Goal: Task Accomplishment & Management: Use online tool/utility

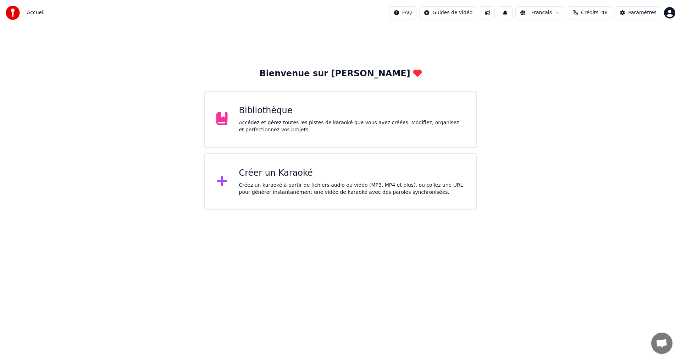
click at [325, 122] on div "Accédez et gérez toutes les pistes de karaoké que vous avez créées. Modifiez, o…" at bounding box center [352, 126] width 226 height 14
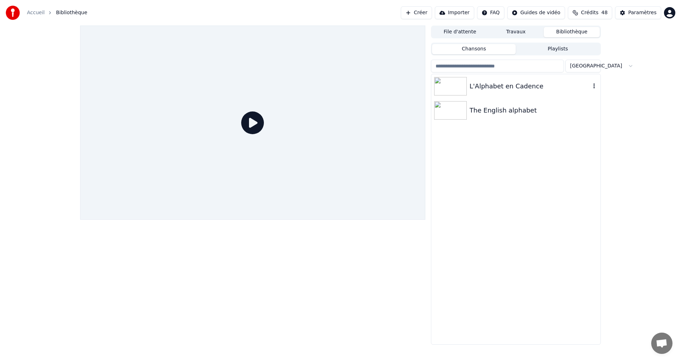
click at [523, 81] on div "L'Alphabet en Cadence" at bounding box center [530, 86] width 121 height 10
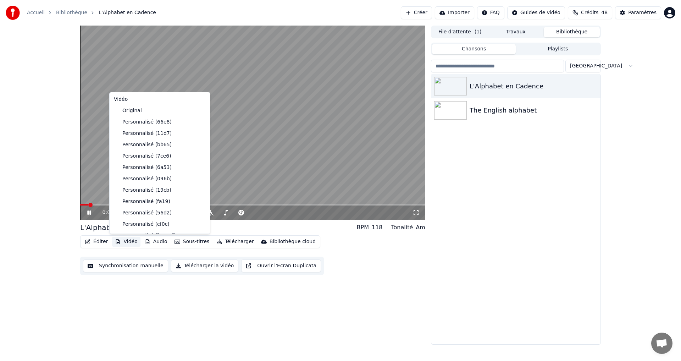
click at [125, 243] on button "Vidéo" at bounding box center [126, 242] width 28 height 10
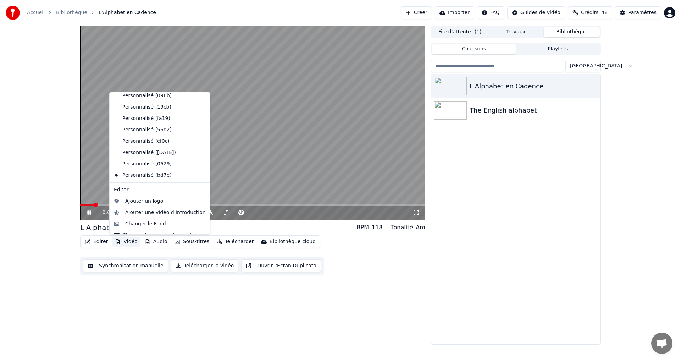
scroll to position [92, 0]
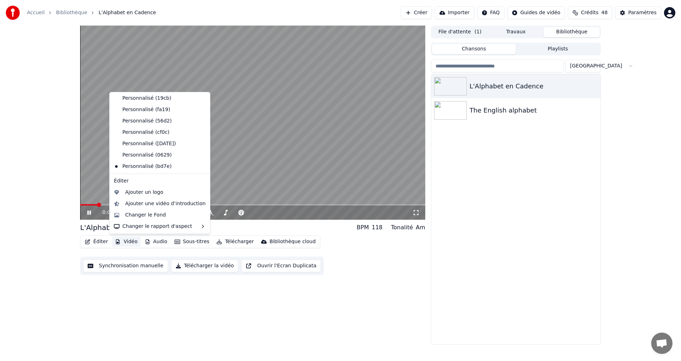
click at [87, 212] on icon at bounding box center [94, 213] width 17 height 6
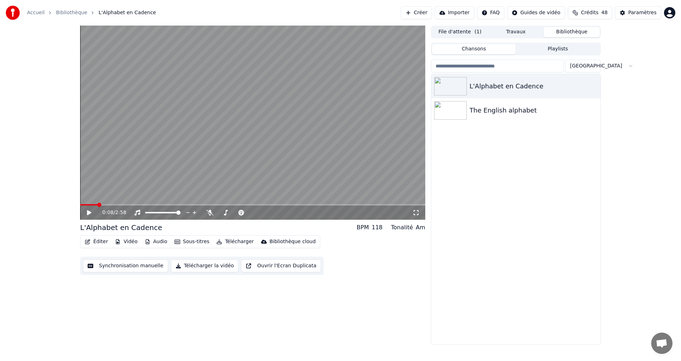
click at [133, 243] on button "Vidéo" at bounding box center [126, 242] width 28 height 10
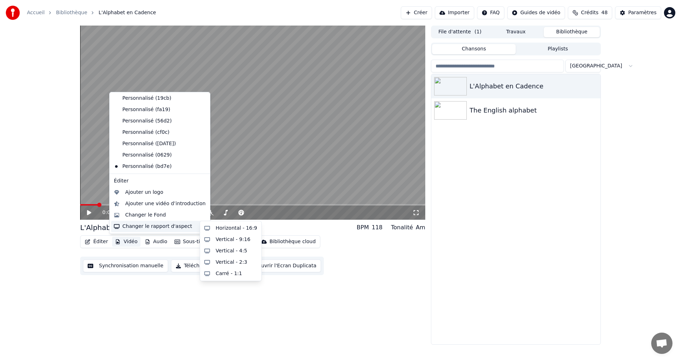
click at [163, 225] on div "Changer le rapport d'aspect" at bounding box center [160, 226] width 98 height 11
click at [235, 238] on div "Vertical - 9:16" at bounding box center [233, 239] width 35 height 7
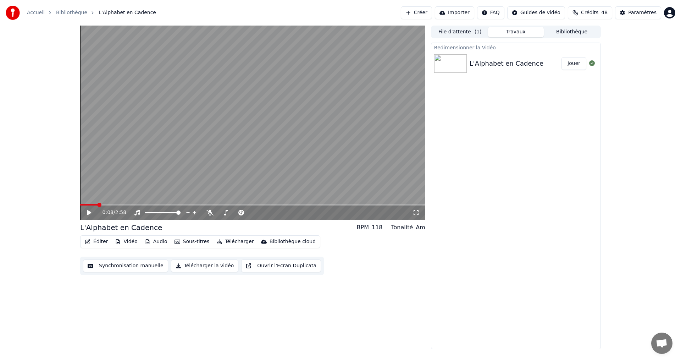
click at [575, 65] on button "Jouer" at bounding box center [574, 63] width 25 height 13
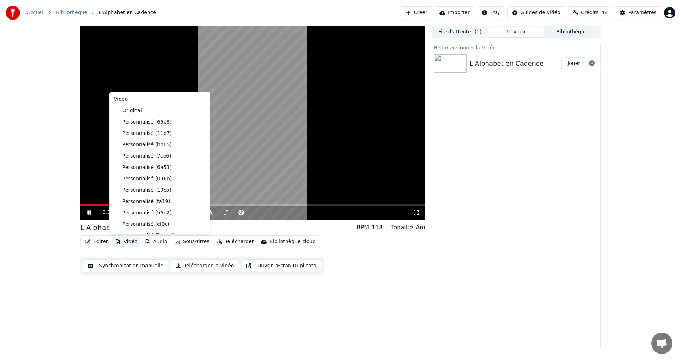
click at [129, 241] on button "Vidéo" at bounding box center [126, 242] width 28 height 10
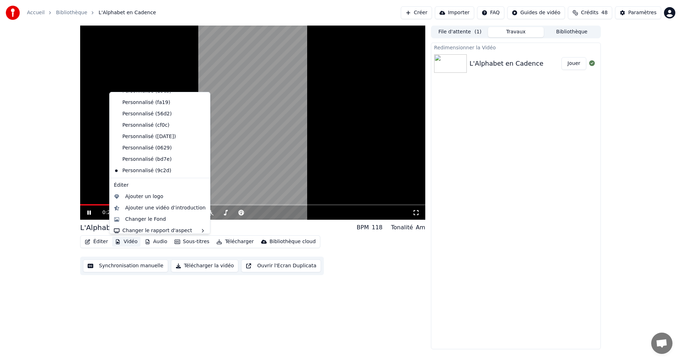
scroll to position [103, 0]
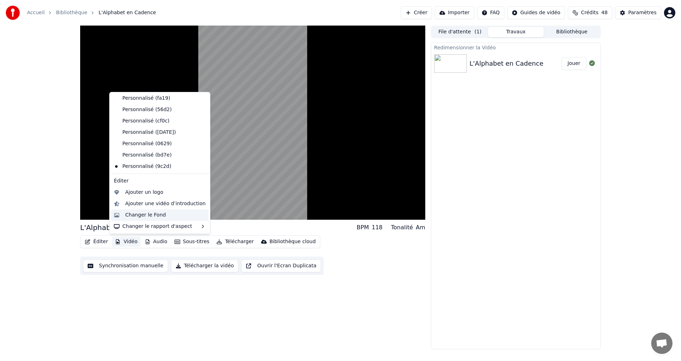
click at [143, 216] on div "Changer le Fond" at bounding box center [145, 215] width 41 height 7
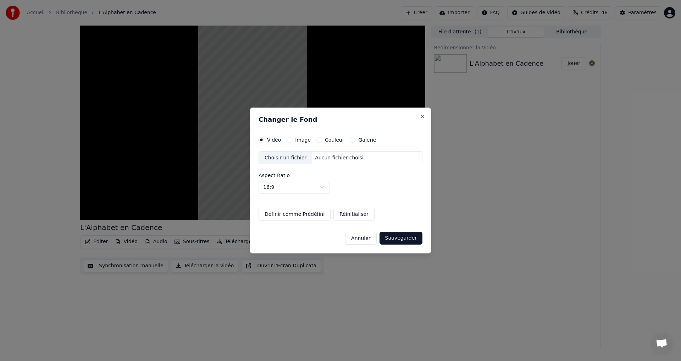
click at [318, 192] on body "Accueil Bibliothèque L'Alphabet en Cadence Créer Importer FAQ Guides de vidéo C…" at bounding box center [340, 180] width 681 height 361
click at [281, 160] on div "Choisir un fichier" at bounding box center [285, 158] width 53 height 13
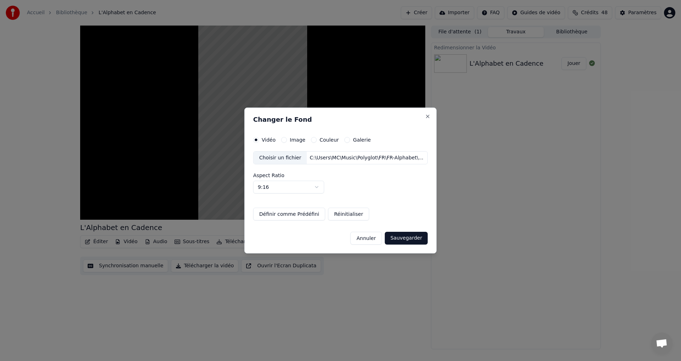
click at [408, 238] on button "Sauvegarder" at bounding box center [406, 238] width 43 height 13
select select "****"
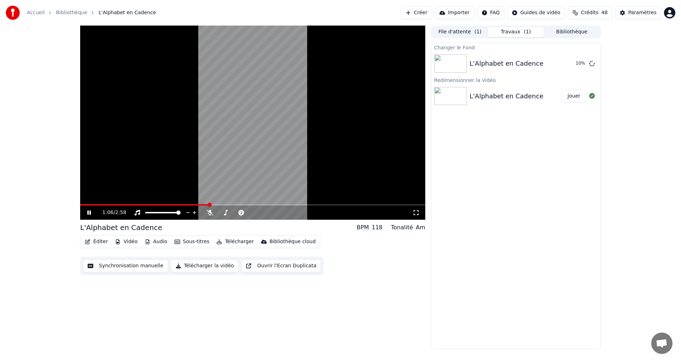
click at [86, 214] on icon at bounding box center [94, 213] width 17 height 6
click at [573, 68] on button "Jouer" at bounding box center [574, 63] width 25 height 13
click at [144, 205] on span at bounding box center [141, 204] width 122 height 1
click at [89, 214] on icon at bounding box center [89, 212] width 4 height 4
click at [90, 245] on button "Éditer" at bounding box center [96, 242] width 29 height 10
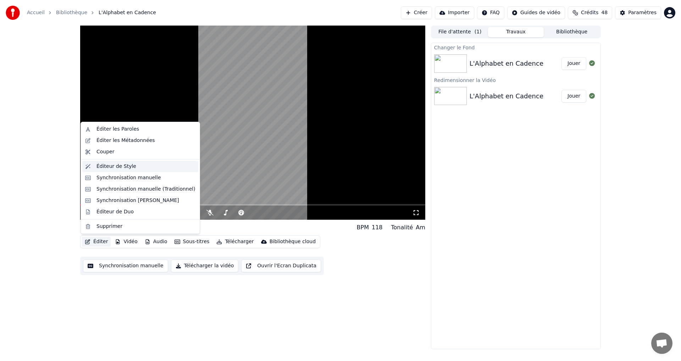
click at [108, 164] on div "Éditeur de Style" at bounding box center [117, 166] width 40 height 7
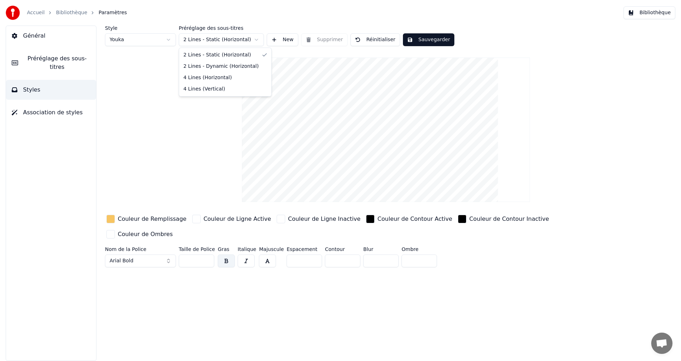
click at [225, 37] on html "Accueil Bibliothèque Paramètres Bibliothèque Général Préréglage des sous-titres…" at bounding box center [340, 180] width 681 height 361
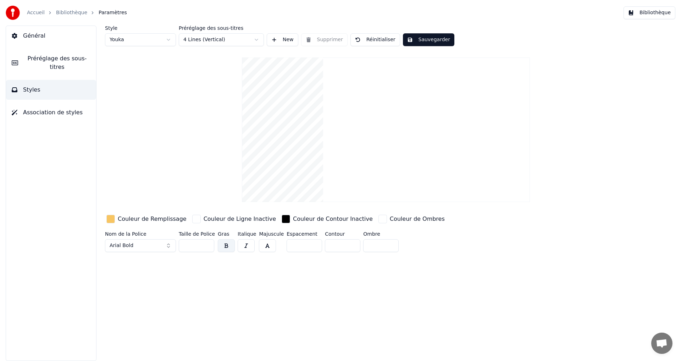
click at [423, 39] on button "Sauvegarder" at bounding box center [428, 39] width 51 height 13
click at [39, 38] on span "Général" at bounding box center [34, 36] width 22 height 9
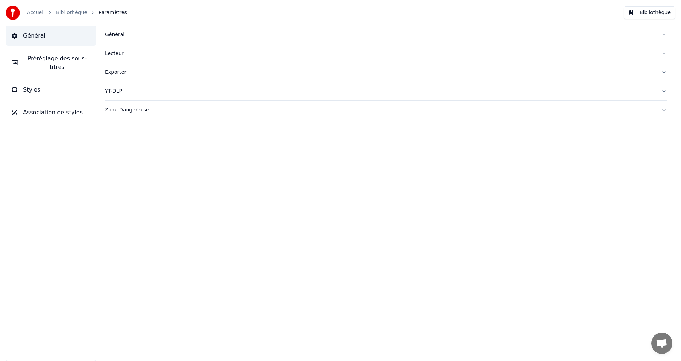
click at [65, 10] on link "Bibliothèque" at bounding box center [71, 12] width 31 height 7
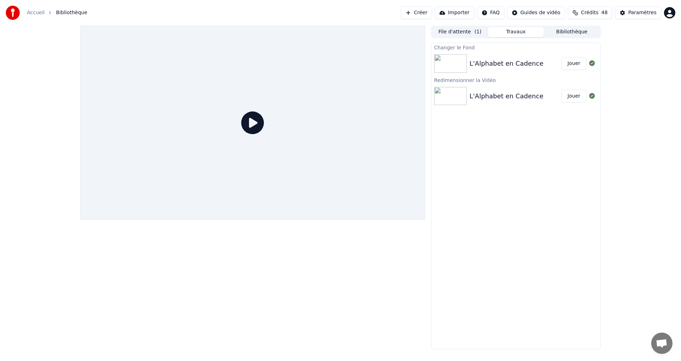
click at [572, 64] on button "Jouer" at bounding box center [574, 63] width 25 height 13
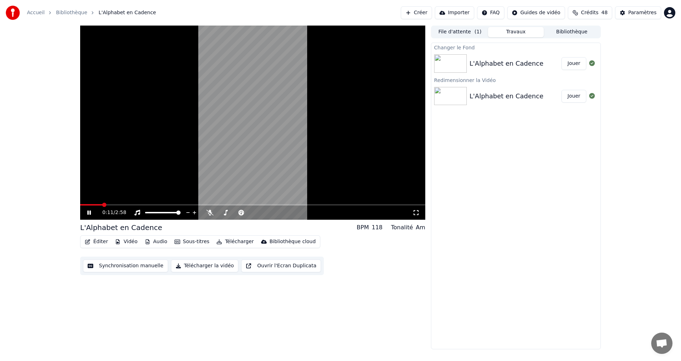
click at [87, 213] on icon at bounding box center [94, 213] width 17 height 6
click at [125, 240] on button "Vidéo" at bounding box center [126, 242] width 28 height 10
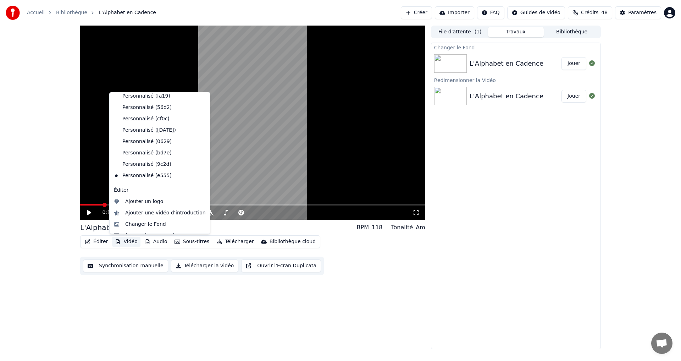
scroll to position [115, 0]
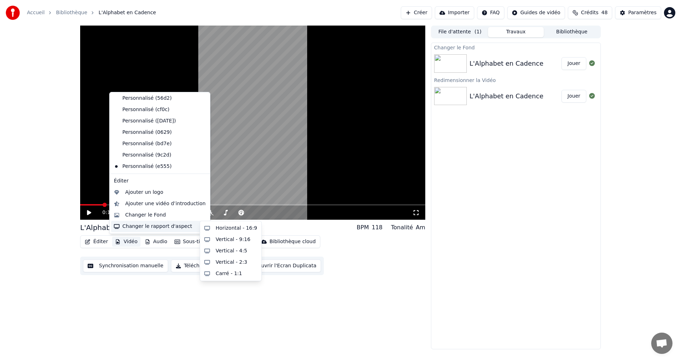
click at [174, 225] on div "Changer le rapport d'aspect" at bounding box center [160, 226] width 98 height 11
click at [225, 253] on div "Vertical - 4:5" at bounding box center [232, 250] width 32 height 7
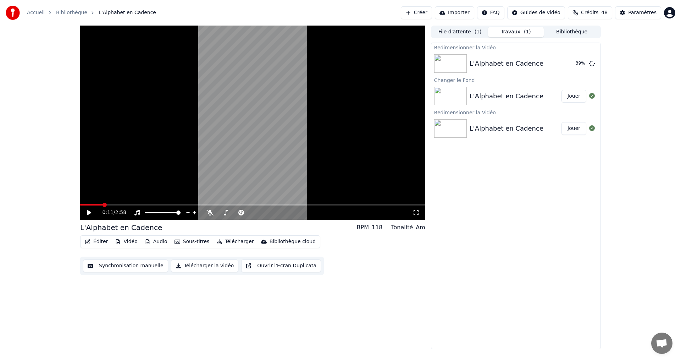
click at [576, 93] on button "Jouer" at bounding box center [574, 96] width 25 height 13
click at [211, 212] on icon at bounding box center [210, 213] width 7 height 6
click at [83, 214] on div "0:27 / 2:58" at bounding box center [253, 212] width 340 height 7
click at [89, 212] on icon at bounding box center [94, 213] width 17 height 6
click at [80, 205] on span at bounding box center [82, 205] width 4 height 4
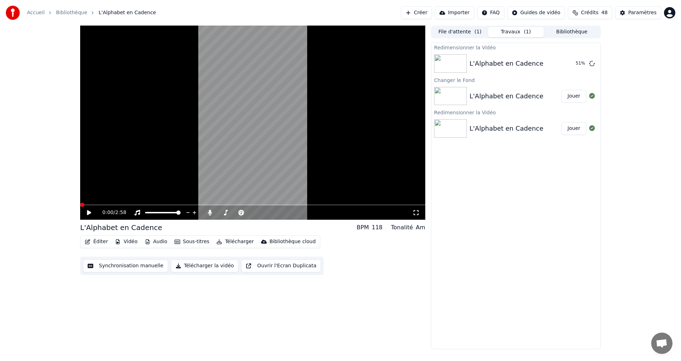
click at [99, 203] on video at bounding box center [252, 123] width 345 height 194
click at [129, 244] on button "Vidéo" at bounding box center [126, 242] width 28 height 10
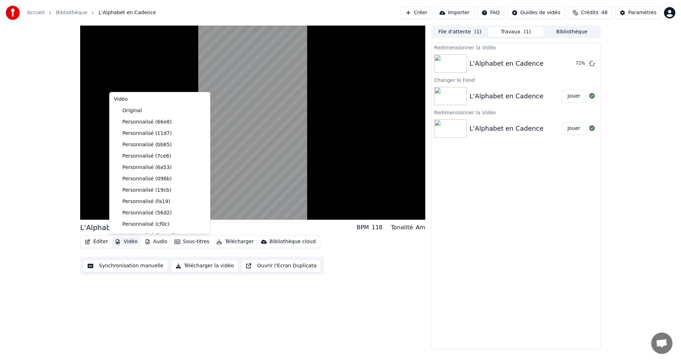
scroll to position [115, 0]
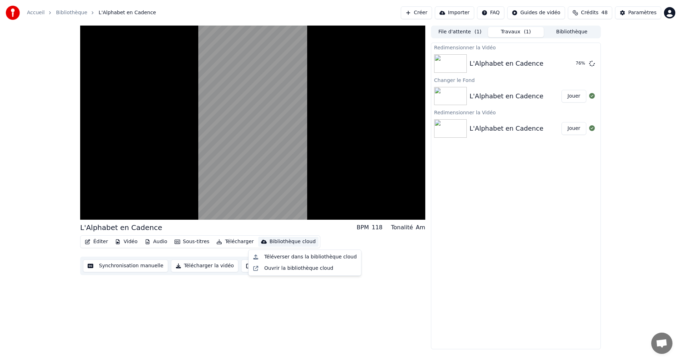
drag, startPoint x: 366, startPoint y: 290, endPoint x: 369, endPoint y: 287, distance: 4.3
click at [366, 290] on div "L'Alphabet en Cadence BPM 118 Tonalité Am Éditer Vidéo Audio Sous-titres Téléch…" at bounding box center [252, 188] width 345 height 324
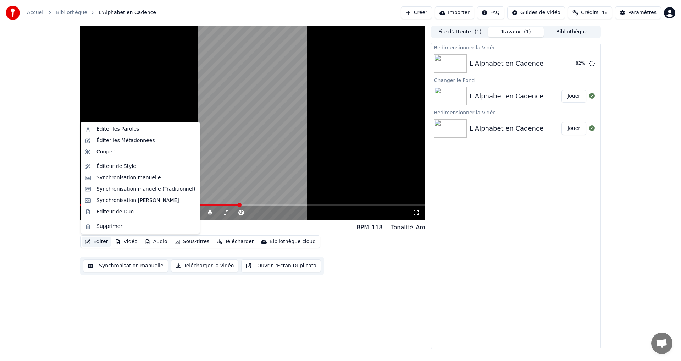
click at [92, 241] on button "Éditer" at bounding box center [96, 242] width 29 height 10
click at [124, 169] on div "Éditeur de Style" at bounding box center [117, 166] width 40 height 7
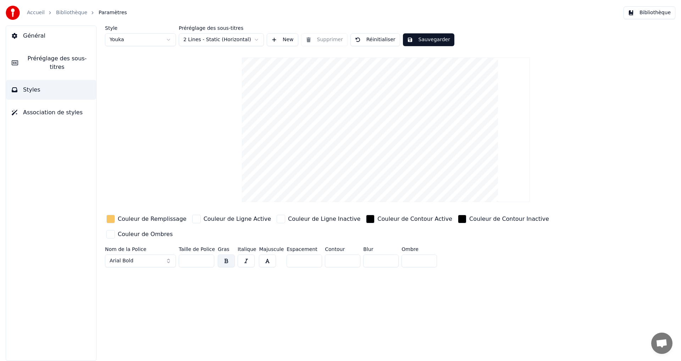
drag, startPoint x: 191, startPoint y: 245, endPoint x: 167, endPoint y: 247, distance: 23.2
click at [167, 247] on div "Nom de la Police Arial Bold Taille de Police ** Gras Italique Majuscule Espacem…" at bounding box center [343, 258] width 477 height 23
drag, startPoint x: 193, startPoint y: 245, endPoint x: 158, endPoint y: 243, distance: 35.6
click at [168, 247] on div "Nom de la Police Arial Bold Taille de Police ** Gras Italique Majuscule Espacem…" at bounding box center [343, 258] width 477 height 23
type input "**"
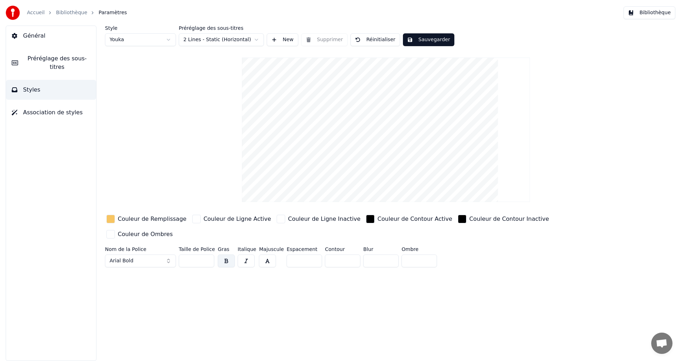
click at [414, 41] on button "Sauvegarder" at bounding box center [428, 39] width 51 height 13
click at [413, 41] on button "Terminé" at bounding box center [422, 39] width 39 height 13
click at [419, 43] on button "Sauvegarder" at bounding box center [428, 39] width 51 height 13
click at [64, 108] on span "Association de styles" at bounding box center [53, 112] width 60 height 9
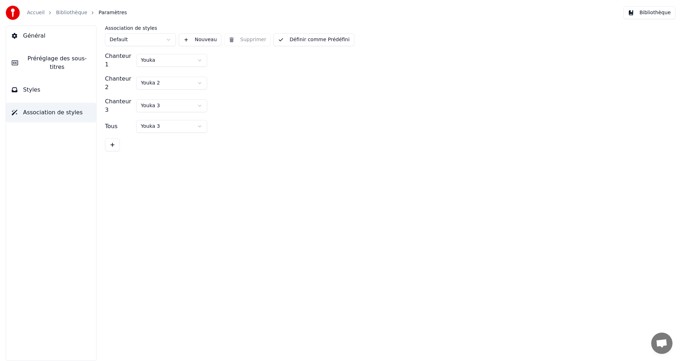
click at [55, 85] on button "Styles" at bounding box center [51, 90] width 90 height 20
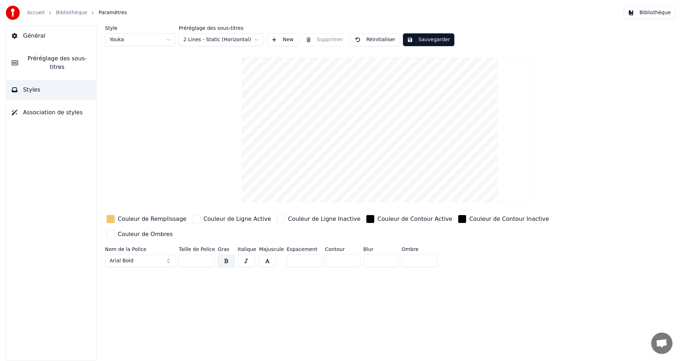
click at [58, 60] on span "Préréglage des sous-titres" at bounding box center [57, 62] width 67 height 17
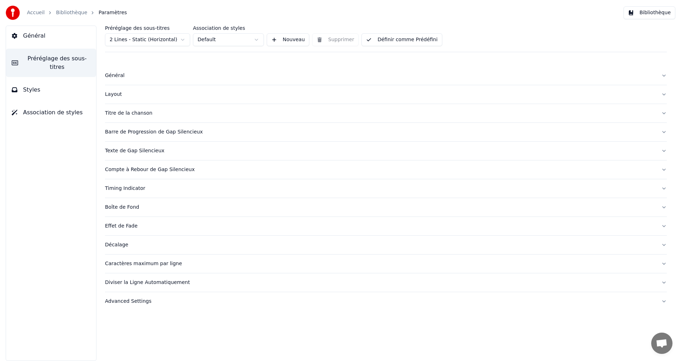
click at [184, 43] on html "Accueil Bibliothèque Paramètres Bibliothèque Général Préréglage des sous-titres…" at bounding box center [340, 180] width 681 height 361
click at [28, 86] on span "Styles" at bounding box center [31, 90] width 17 height 9
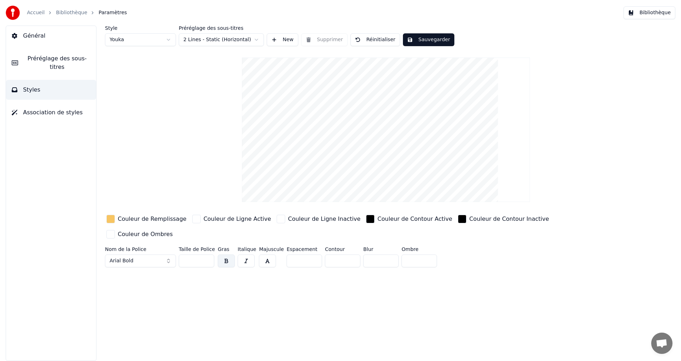
click at [37, 62] on span "Préréglage des sous-titres" at bounding box center [57, 62] width 67 height 17
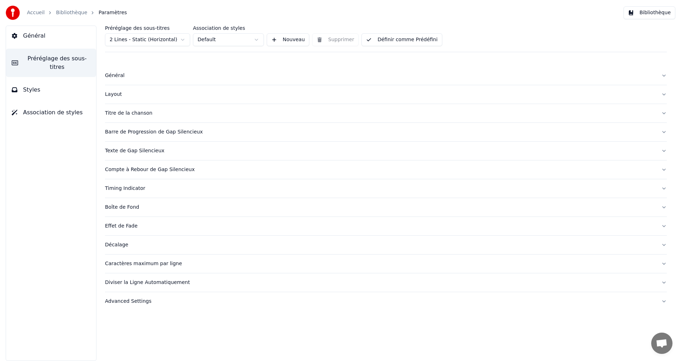
click at [378, 40] on button "Définir comme Prédéfini" at bounding box center [402, 39] width 81 height 13
drag, startPoint x: 385, startPoint y: 42, endPoint x: 386, endPoint y: 46, distance: 5.0
click at [385, 42] on button "Terminé" at bounding box center [382, 39] width 40 height 13
click at [37, 41] on button "Général" at bounding box center [51, 36] width 90 height 20
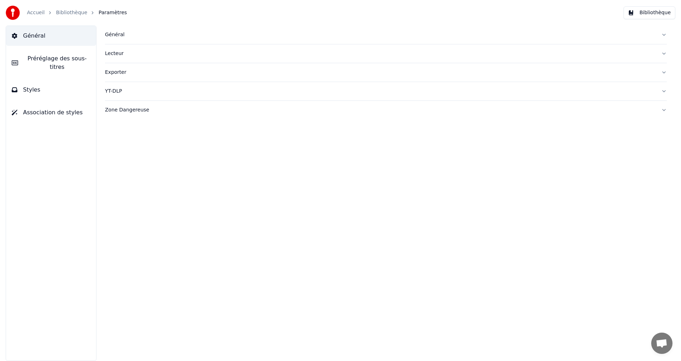
click at [64, 11] on link "Bibliothèque" at bounding box center [71, 12] width 31 height 7
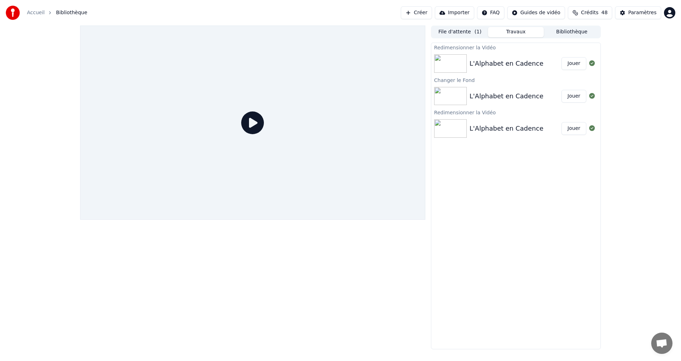
click at [569, 94] on button "Jouer" at bounding box center [574, 96] width 25 height 13
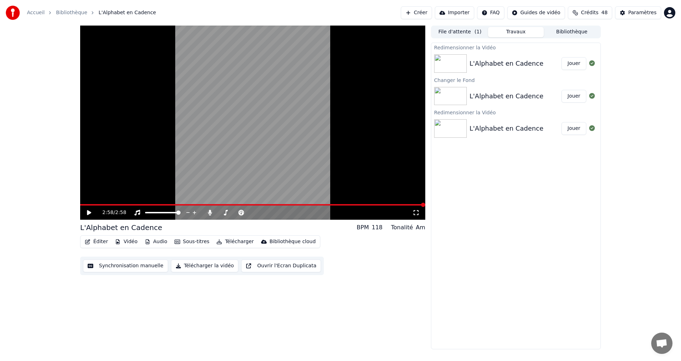
click at [569, 65] on button "Jouer" at bounding box center [574, 63] width 25 height 13
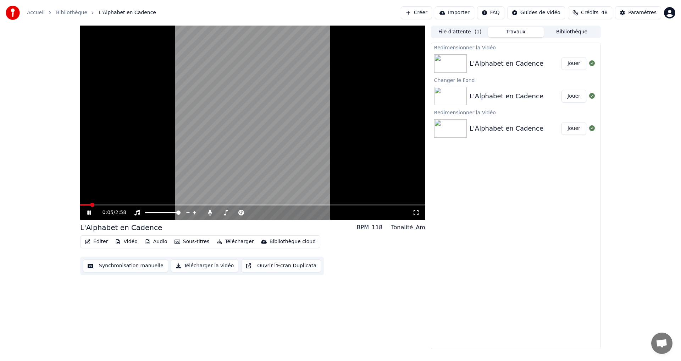
click at [129, 241] on button "Vidéo" at bounding box center [126, 242] width 28 height 10
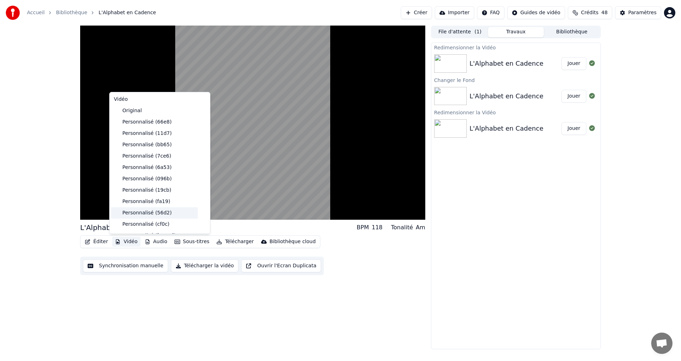
scroll to position [126, 0]
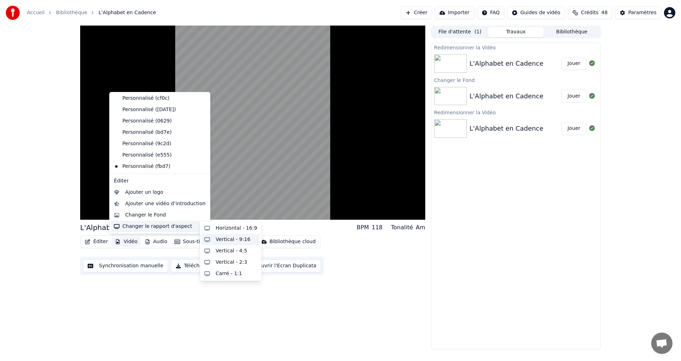
click at [237, 240] on div "Vertical - 9:16" at bounding box center [233, 239] width 35 height 7
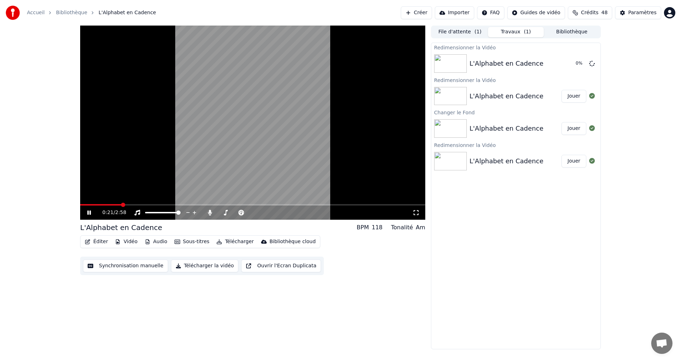
click at [91, 240] on button "Éditer" at bounding box center [96, 242] width 29 height 10
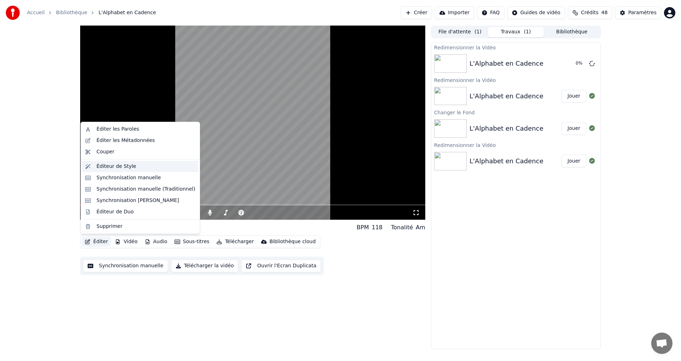
click at [126, 166] on div "Éditeur de Style" at bounding box center [117, 166] width 40 height 7
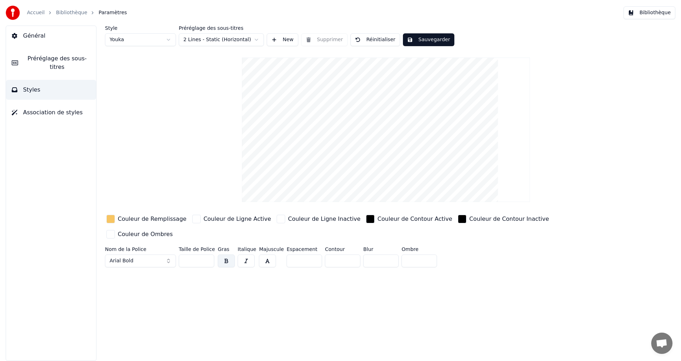
drag, startPoint x: 184, startPoint y: 242, endPoint x: 196, endPoint y: 242, distance: 12.4
click at [194, 254] on input "**" at bounding box center [196, 260] width 35 height 13
type input "**"
click at [310, 254] on input "**" at bounding box center [304, 260] width 35 height 13
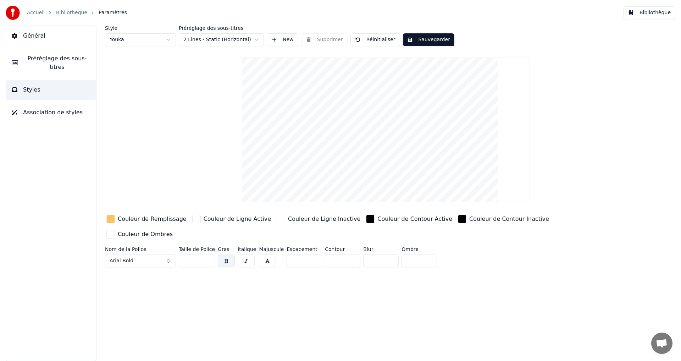
click at [310, 254] on input "**" at bounding box center [304, 260] width 35 height 13
click at [309, 254] on input "***" at bounding box center [304, 260] width 35 height 13
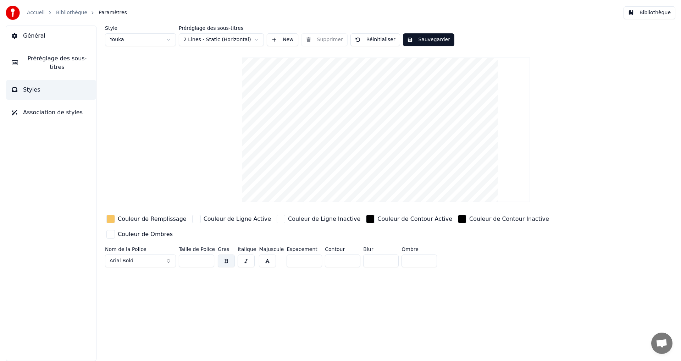
type input "***"
click at [312, 254] on input "***" at bounding box center [304, 260] width 35 height 13
click at [407, 40] on button "Sauvegarder" at bounding box center [428, 39] width 51 height 13
click at [58, 62] on span "Préréglage des sous-titres" at bounding box center [57, 62] width 67 height 17
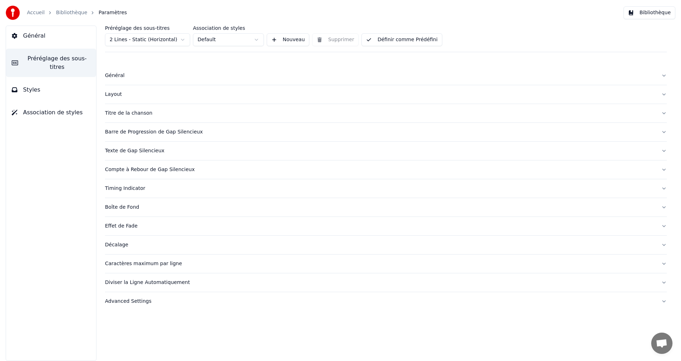
click at [419, 39] on button "Définir comme Prédéfini" at bounding box center [402, 39] width 81 height 13
click at [134, 205] on div "Boîte de Fond" at bounding box center [380, 207] width 551 height 7
click at [115, 263] on div "Caractères maximum par ligne" at bounding box center [380, 263] width 551 height 7
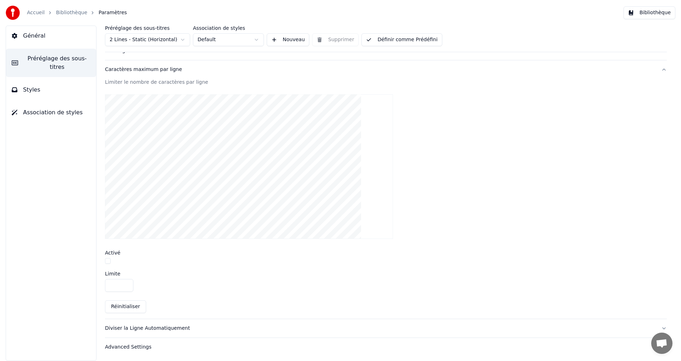
scroll to position [195, 0]
click at [121, 348] on div "Advanced Settings" at bounding box center [380, 346] width 551 height 7
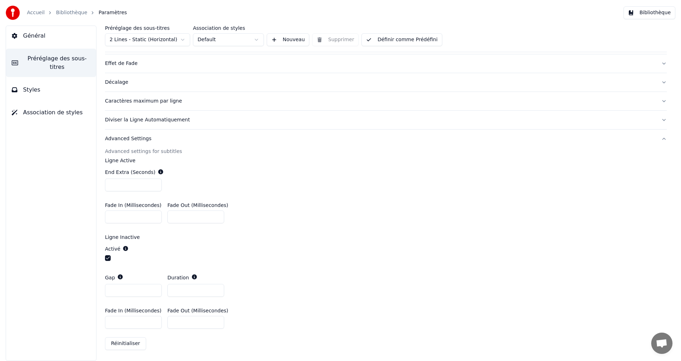
scroll to position [92, 0]
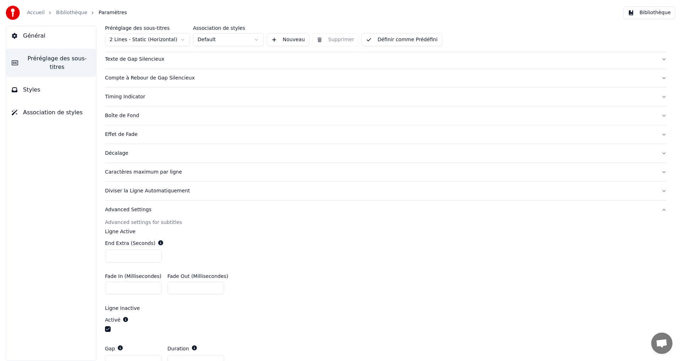
click at [117, 209] on div "Advanced Settings" at bounding box center [380, 209] width 551 height 7
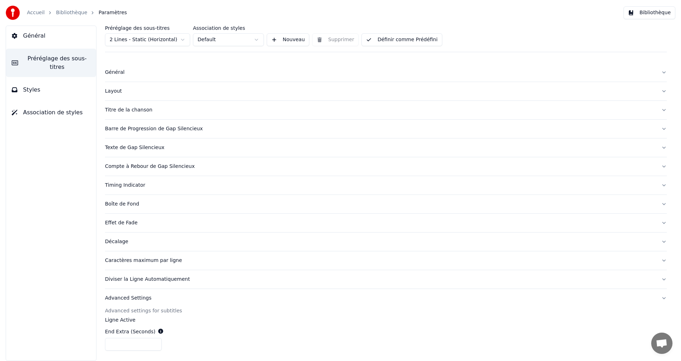
scroll to position [0, 0]
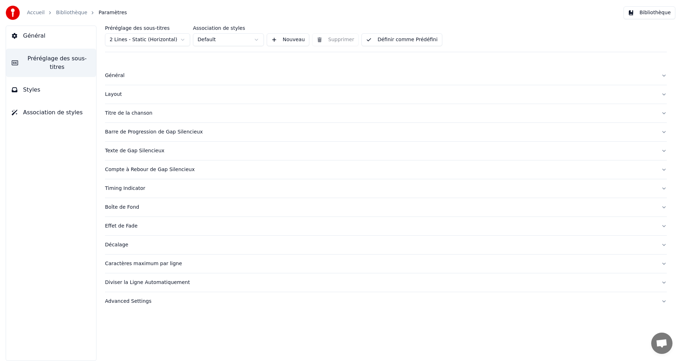
click at [395, 39] on button "Définir comme Prédéfini" at bounding box center [402, 39] width 81 height 13
click at [385, 40] on button "Terminé" at bounding box center [382, 39] width 40 height 13
click at [43, 83] on button "Styles" at bounding box center [51, 90] width 90 height 20
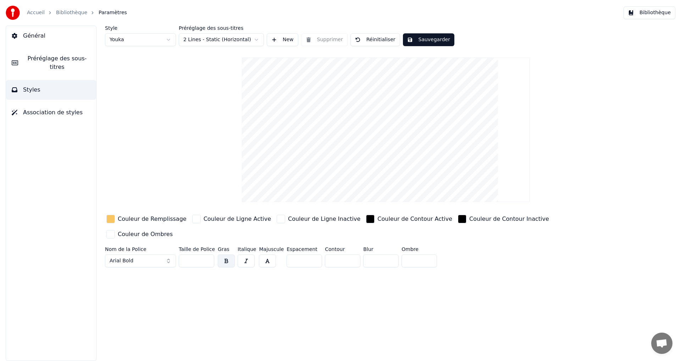
click at [71, 10] on link "Bibliothèque" at bounding box center [71, 12] width 31 height 7
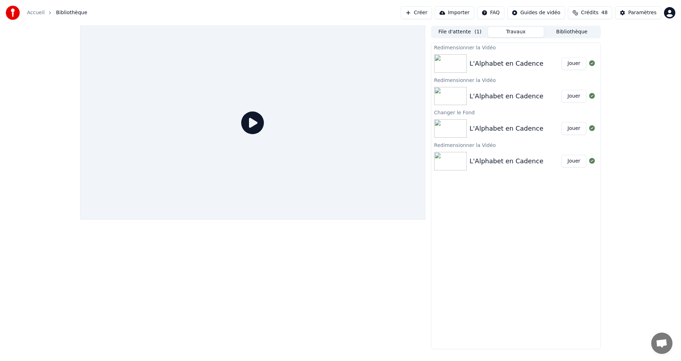
click at [572, 64] on button "Jouer" at bounding box center [574, 63] width 25 height 13
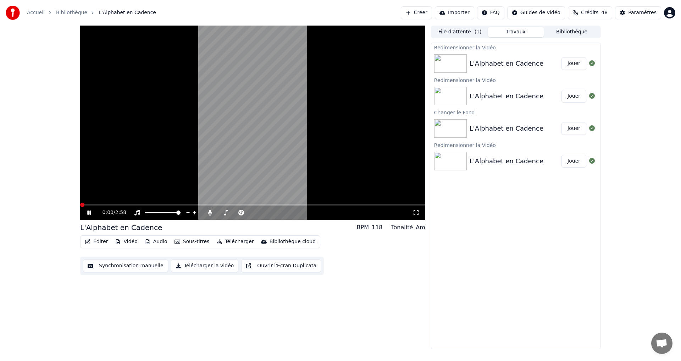
click at [82, 213] on div "0:00 / 2:58" at bounding box center [252, 212] width 345 height 14
click at [87, 214] on icon at bounding box center [94, 213] width 17 height 6
click at [86, 214] on icon at bounding box center [94, 213] width 17 height 6
click at [573, 94] on button "Jouer" at bounding box center [574, 96] width 25 height 13
click at [88, 214] on icon at bounding box center [89, 212] width 4 height 4
